Goal: Navigation & Orientation: Locate item on page

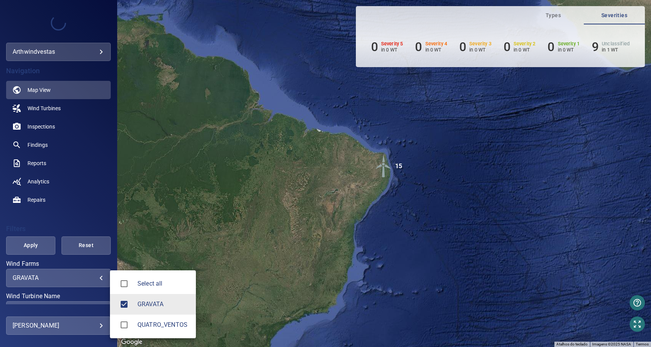
click at [92, 277] on body "**********" at bounding box center [325, 173] width 651 height 347
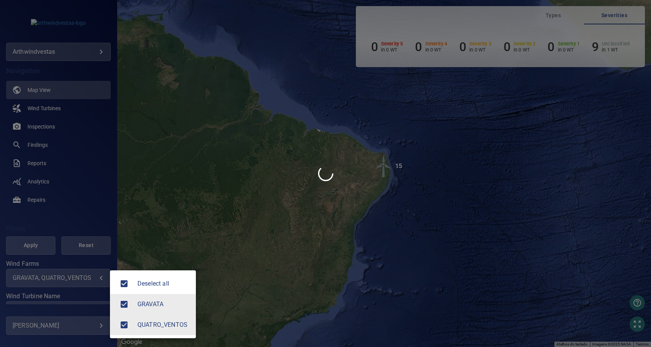
click at [276, 203] on div at bounding box center [325, 173] width 651 height 347
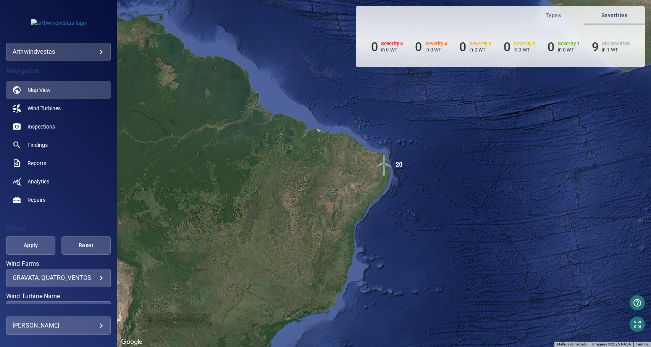
click at [388, 167] on img "20" at bounding box center [383, 164] width 23 height 23
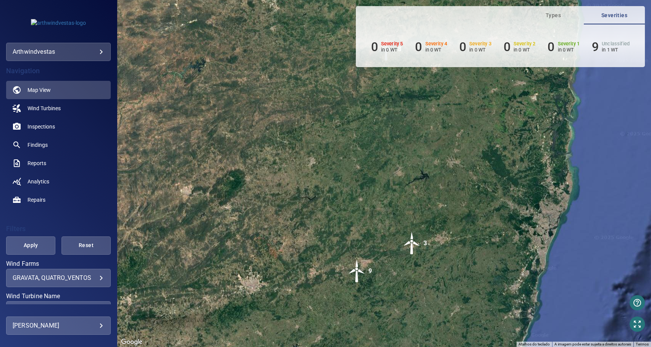
click at [410, 250] on img "3" at bounding box center [411, 243] width 23 height 23
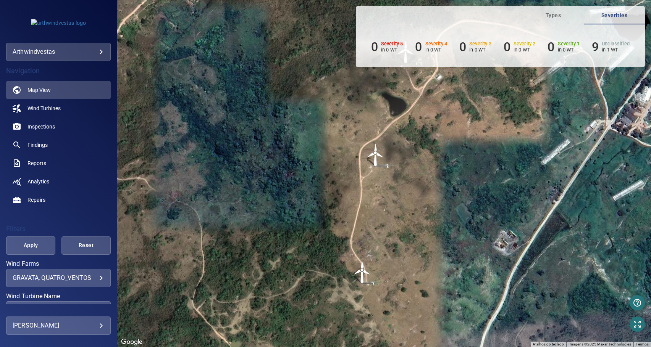
click at [375, 156] on img "PIR-002" at bounding box center [375, 154] width 23 height 23
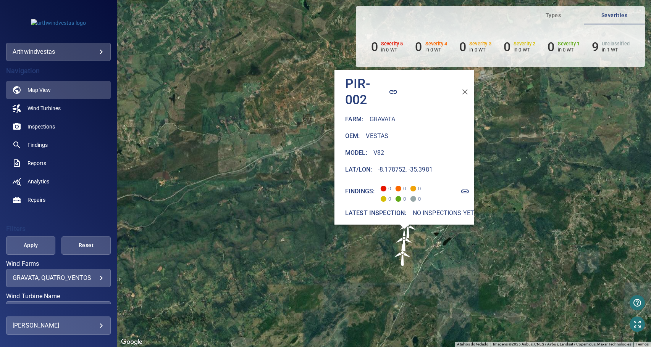
drag, startPoint x: 414, startPoint y: 227, endPoint x: 380, endPoint y: 269, distance: 53.7
click at [380, 269] on div "Para iniciar o trajeto, pressione as teclas de seta. Pressione as teclas Alt + …" at bounding box center [383, 173] width 533 height 347
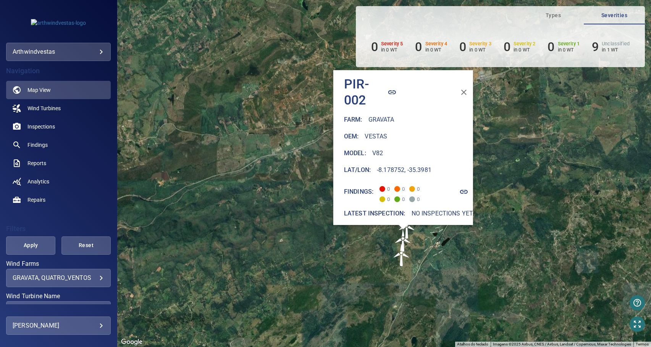
click at [459, 245] on div "Para iniciar o trajeto, pressione as teclas de seta. Pressione as teclas Alt + …" at bounding box center [383, 173] width 533 height 347
click at [408, 230] on img "PIR-002" at bounding box center [402, 240] width 23 height 23
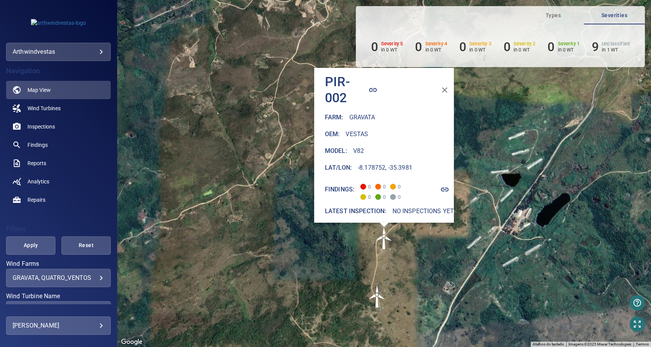
click at [446, 232] on div "Pressione as teclas Alt + Enter para ativar o recurso de arrastar com o teclado…" at bounding box center [383, 173] width 533 height 347
click at [440, 81] on button "button" at bounding box center [444, 90] width 18 height 18
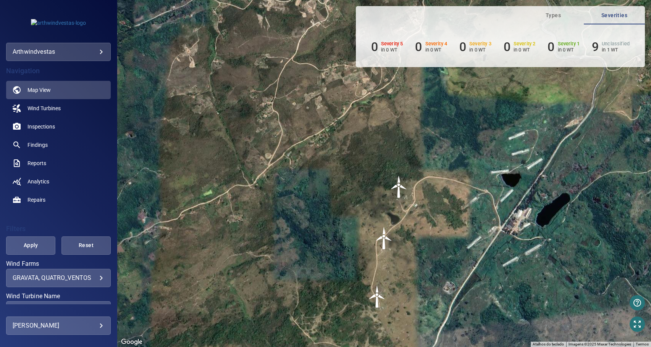
click at [400, 188] on img "PIR-001" at bounding box center [398, 187] width 23 height 23
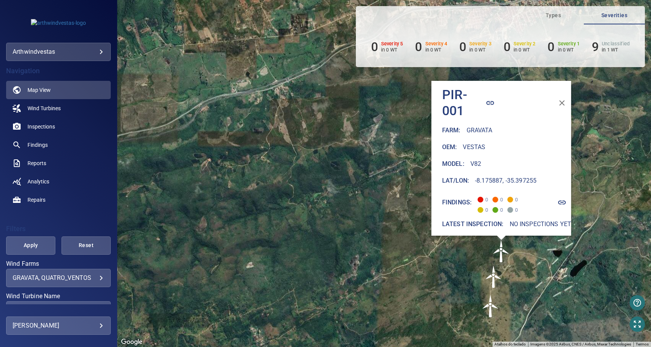
click at [490, 306] on img "PIR-003" at bounding box center [490, 306] width 23 height 23
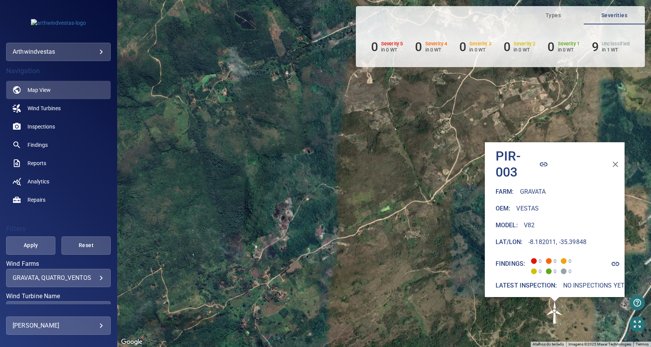
click at [402, 166] on div "Pressione as teclas Alt + Enter para ativar o recurso de arrastar com o teclado…" at bounding box center [383, 173] width 533 height 347
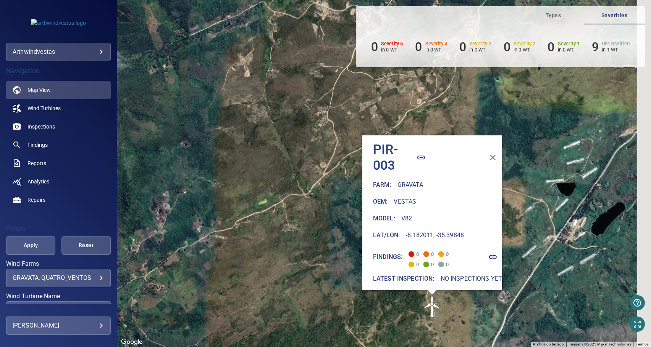
drag, startPoint x: 402, startPoint y: 172, endPoint x: 264, endPoint y: 151, distance: 140.1
click at [264, 151] on div "Pressione as teclas Alt + Enter para ativar o recurso de arrastar com o teclado…" at bounding box center [383, 173] width 533 height 347
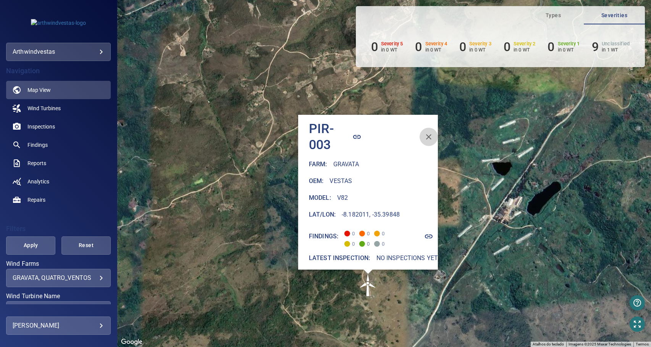
click at [428, 132] on icon "button" at bounding box center [428, 136] width 9 height 9
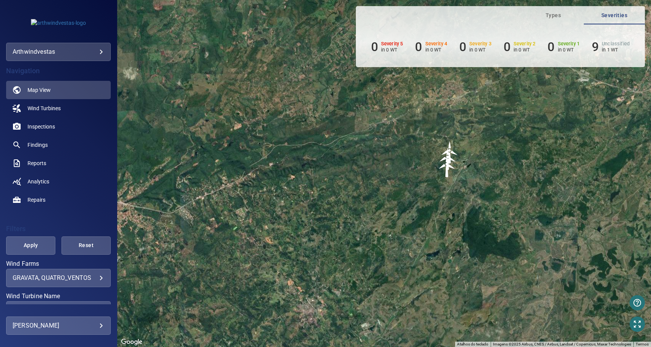
drag, startPoint x: 401, startPoint y: 214, endPoint x: 420, endPoint y: 139, distance: 77.4
click at [420, 139] on div "Pressione as teclas Alt + Enter para ativar o recurso de arrastar com o teclado…" at bounding box center [383, 173] width 533 height 347
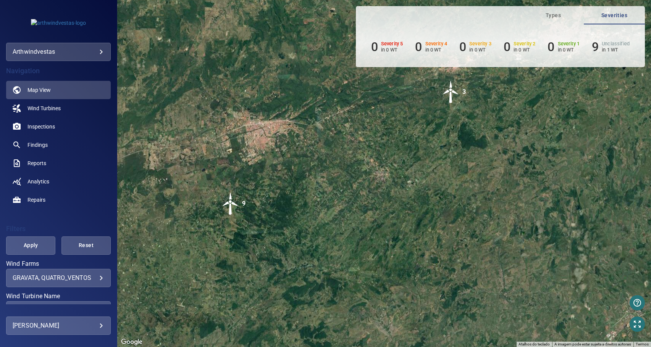
drag, startPoint x: 299, startPoint y: 192, endPoint x: 400, endPoint y: 182, distance: 101.6
click at [402, 182] on div "Pressione as teclas Alt + Enter para ativar o recurso de arrastar com o teclado…" at bounding box center [383, 173] width 533 height 347
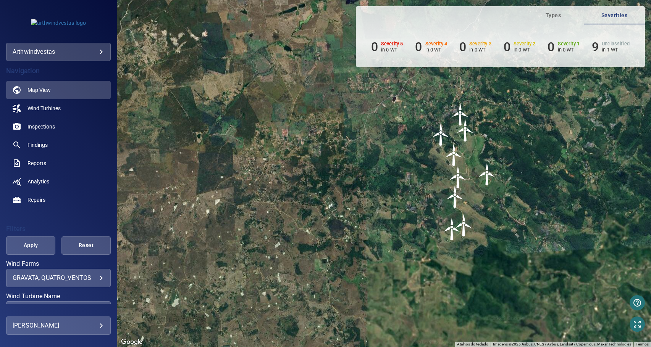
click at [485, 175] on img "STM-002" at bounding box center [486, 174] width 23 height 23
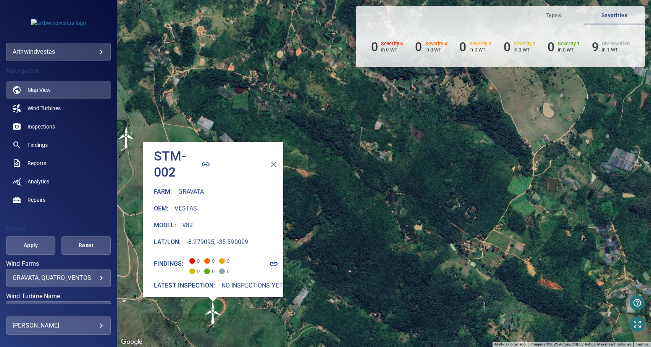
click at [269, 161] on icon "button" at bounding box center [273, 164] width 9 height 9
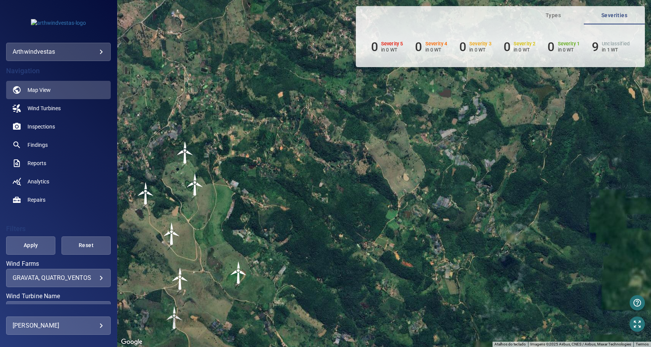
click at [49, 282] on body "**********" at bounding box center [325, 173] width 651 height 347
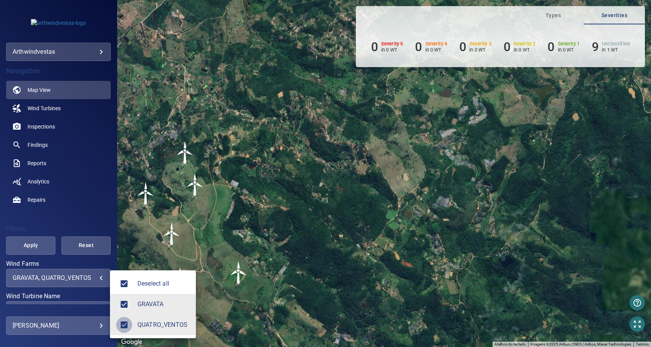
type input "*******"
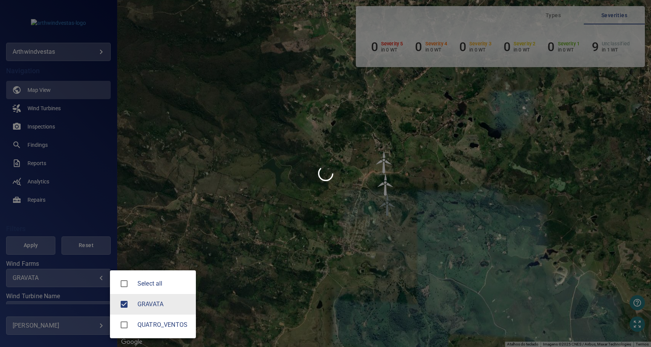
click at [304, 197] on div at bounding box center [325, 173] width 651 height 347
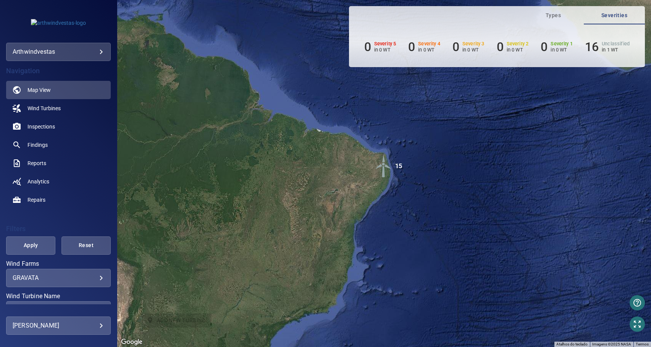
click at [100, 280] on div "GRAVATA ******* ​" at bounding box center [58, 278] width 105 height 18
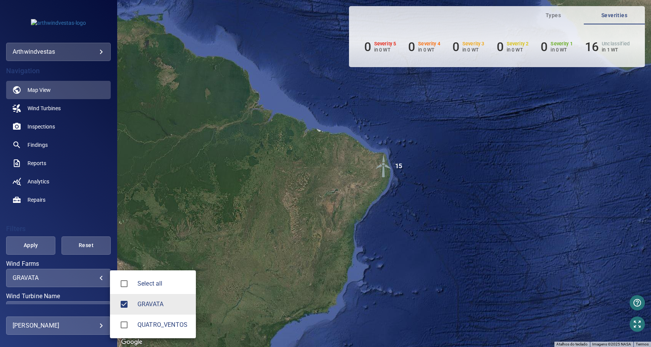
click at [83, 279] on body "**********" at bounding box center [325, 173] width 651 height 347
click at [334, 208] on div at bounding box center [325, 173] width 651 height 347
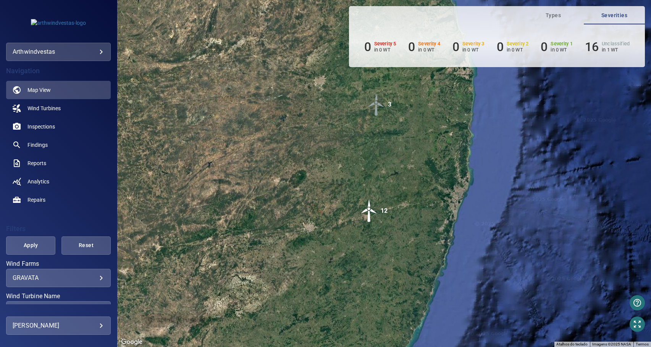
drag, startPoint x: 405, startPoint y: 156, endPoint x: 395, endPoint y: 193, distance: 38.5
click at [395, 193] on div "Pressione as teclas Alt + Enter para ativar o recurso de arrastar com o teclado…" at bounding box center [383, 173] width 533 height 347
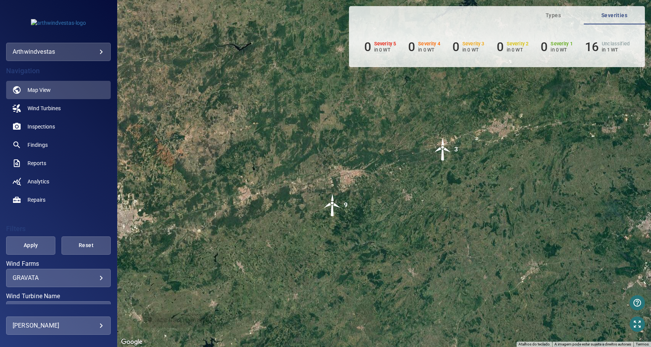
click at [442, 150] on img "3" at bounding box center [442, 149] width 23 height 23
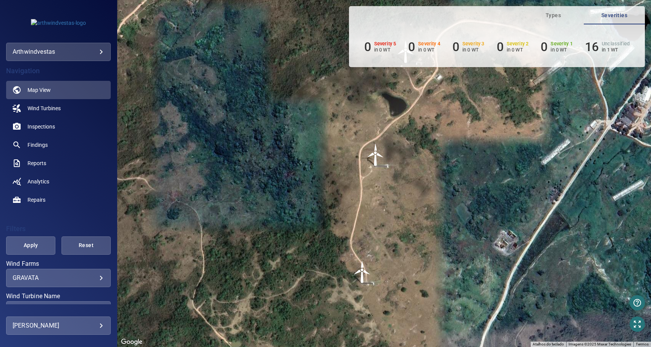
click at [377, 157] on img "PIR-002" at bounding box center [375, 154] width 23 height 23
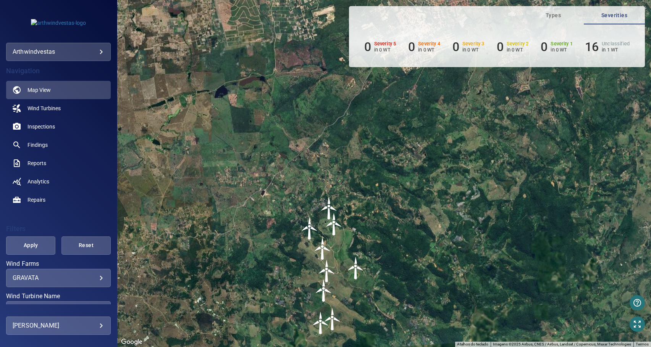
click at [323, 251] on img "XVT-001" at bounding box center [322, 248] width 23 height 23
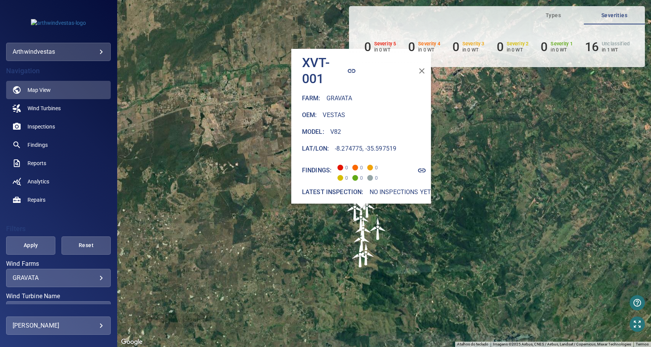
click at [378, 232] on img "STM-002" at bounding box center [377, 228] width 23 height 23
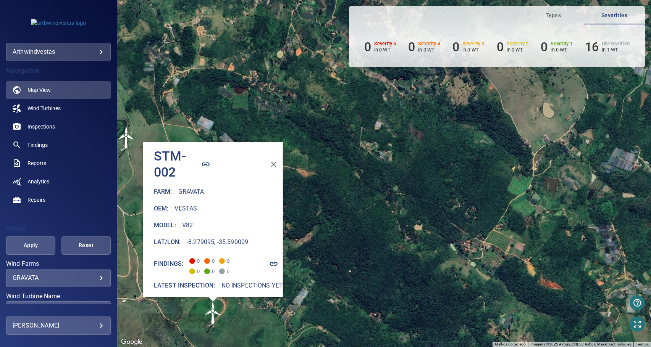
click at [301, 233] on div "Pressione as teclas Alt + Enter para ativar o recurso de arrastar com o teclado…" at bounding box center [383, 173] width 533 height 347
click at [272, 161] on icon "button" at bounding box center [273, 164] width 9 height 9
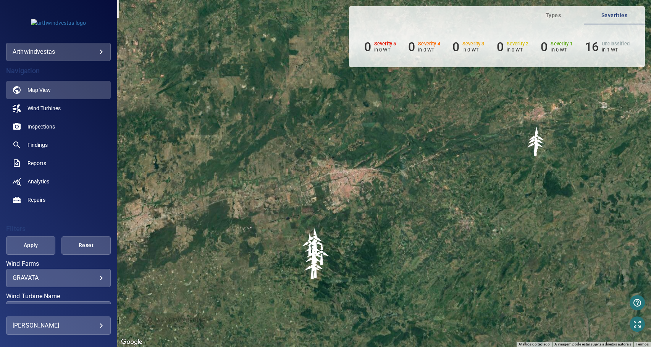
drag, startPoint x: 368, startPoint y: 202, endPoint x: 309, endPoint y: 282, distance: 99.1
click at [316, 284] on div "Pressione as teclas Alt + Enter para ativar o recurso de arrastar com o teclado…" at bounding box center [383, 173] width 533 height 347
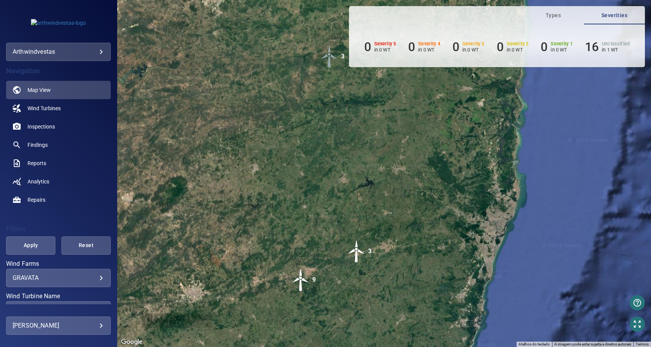
drag, startPoint x: 385, startPoint y: 216, endPoint x: 343, endPoint y: 250, distance: 54.2
click at [343, 250] on div "Pressione as teclas Alt + Enter para ativar o recurso de arrastar com o teclado…" at bounding box center [383, 173] width 533 height 347
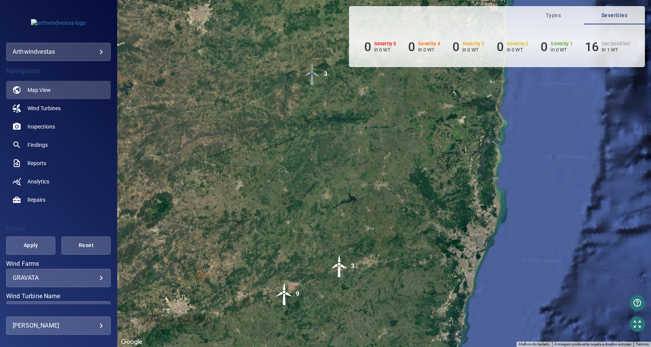
drag, startPoint x: 368, startPoint y: 227, endPoint x: 374, endPoint y: 258, distance: 31.5
click at [374, 258] on div "Pressione as teclas Alt + Enter para ativar o recurso de arrastar com o teclado…" at bounding box center [383, 173] width 533 height 347
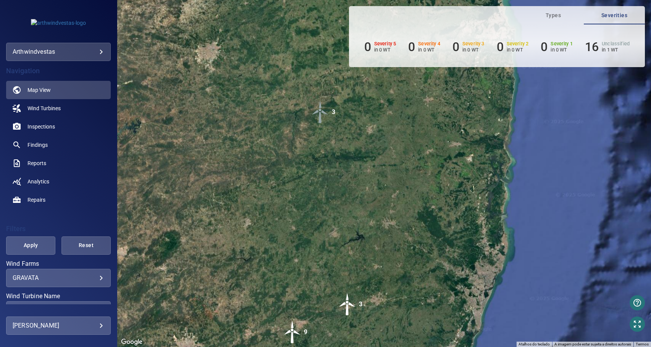
click at [322, 111] on img "3" at bounding box center [320, 112] width 23 height 23
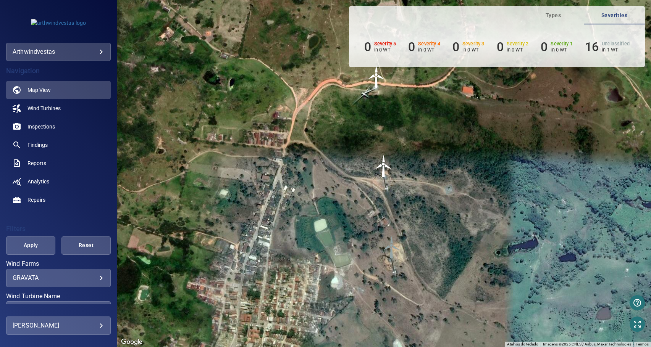
click at [373, 83] on img "GRA-001" at bounding box center [376, 76] width 23 height 23
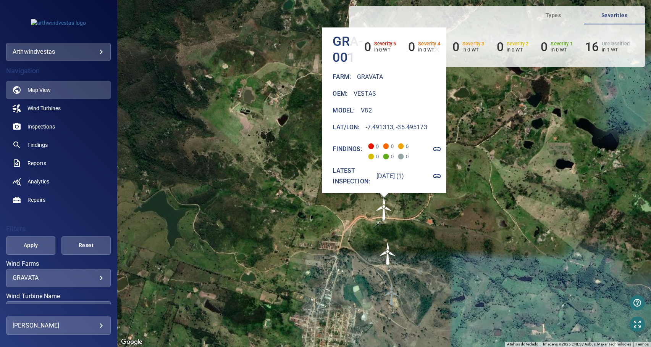
click at [386, 255] on img "GRA-002" at bounding box center [387, 253] width 23 height 23
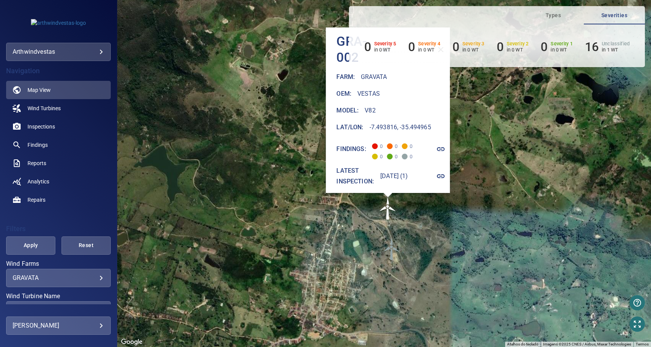
click at [411, 229] on div "Pressione as teclas Alt + Enter para ativar o recurso de arrastar com o teclado…" at bounding box center [383, 173] width 533 height 347
click at [339, 213] on div "Pressione as teclas Alt + Enter para ativar o recurso de arrastar com o teclado…" at bounding box center [383, 173] width 533 height 347
drag, startPoint x: 325, startPoint y: 122, endPoint x: 422, endPoint y: 127, distance: 96.7
click at [422, 127] on div "Lat/Lon : [GEOGRAPHIC_DATA]" at bounding box center [392, 127] width 113 height 11
copy div "Lat/Lon : [GEOGRAPHIC_DATA]"
